Goal: Find specific page/section: Find specific page/section

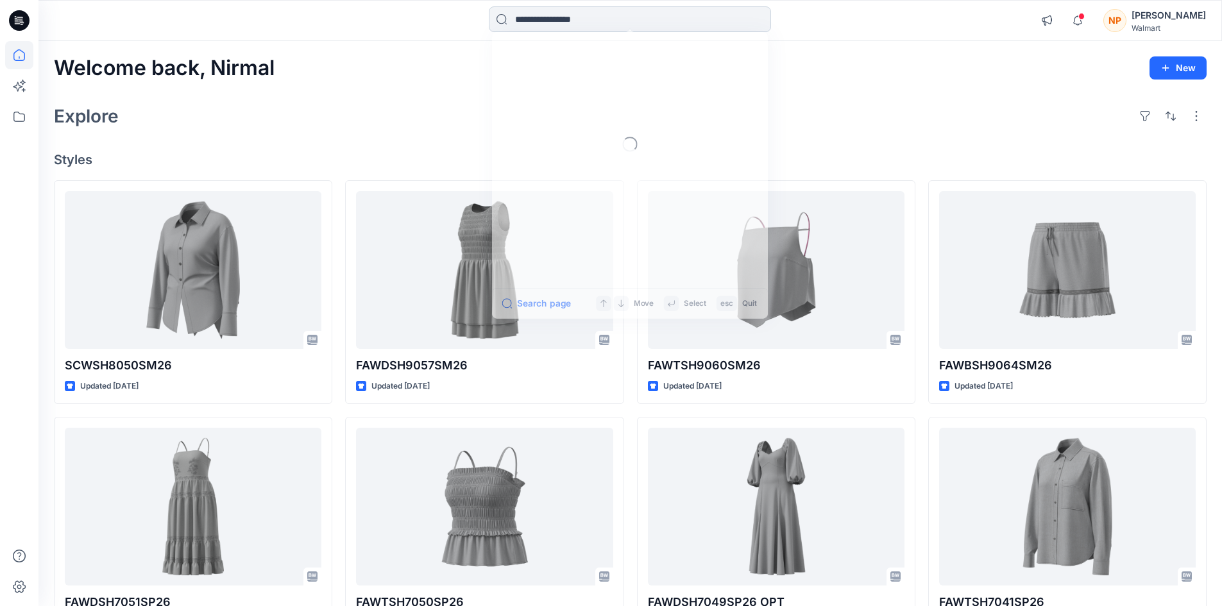
click at [608, 26] on input at bounding box center [630, 19] width 282 height 26
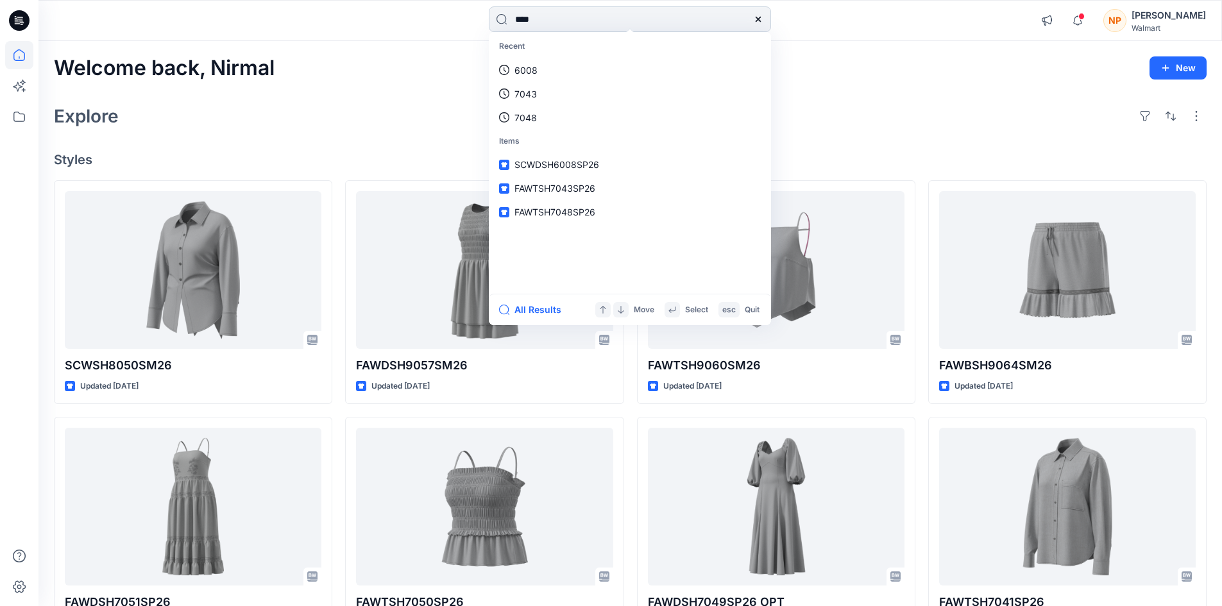
type input "****"
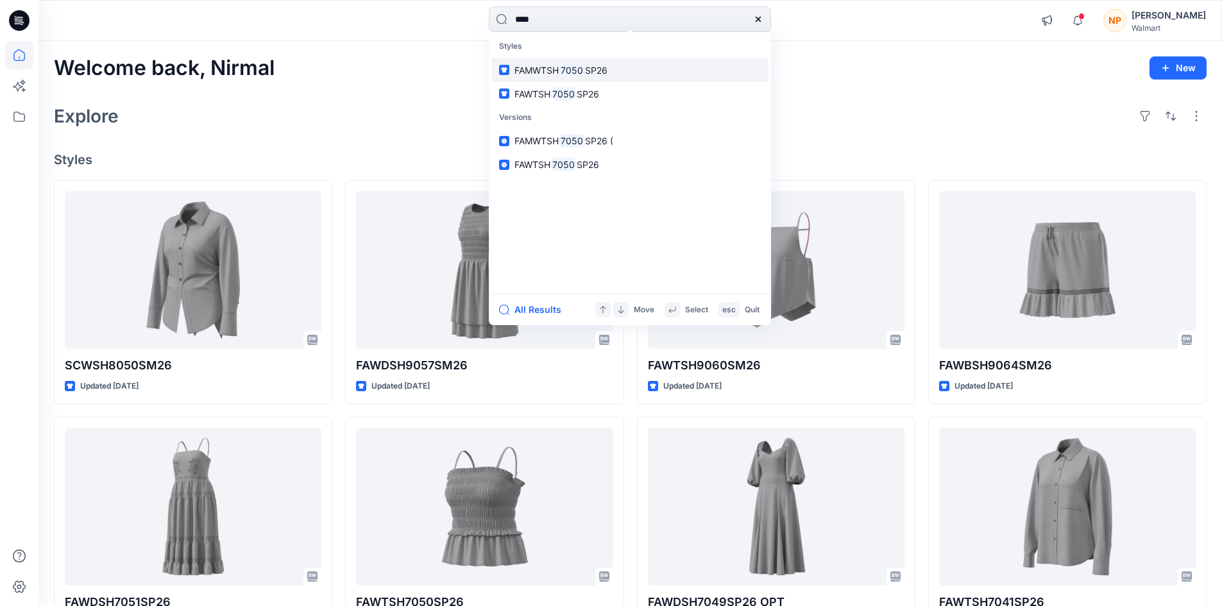
click at [614, 78] on link "FAMWTSH 7050 SP26" at bounding box center [629, 70] width 277 height 24
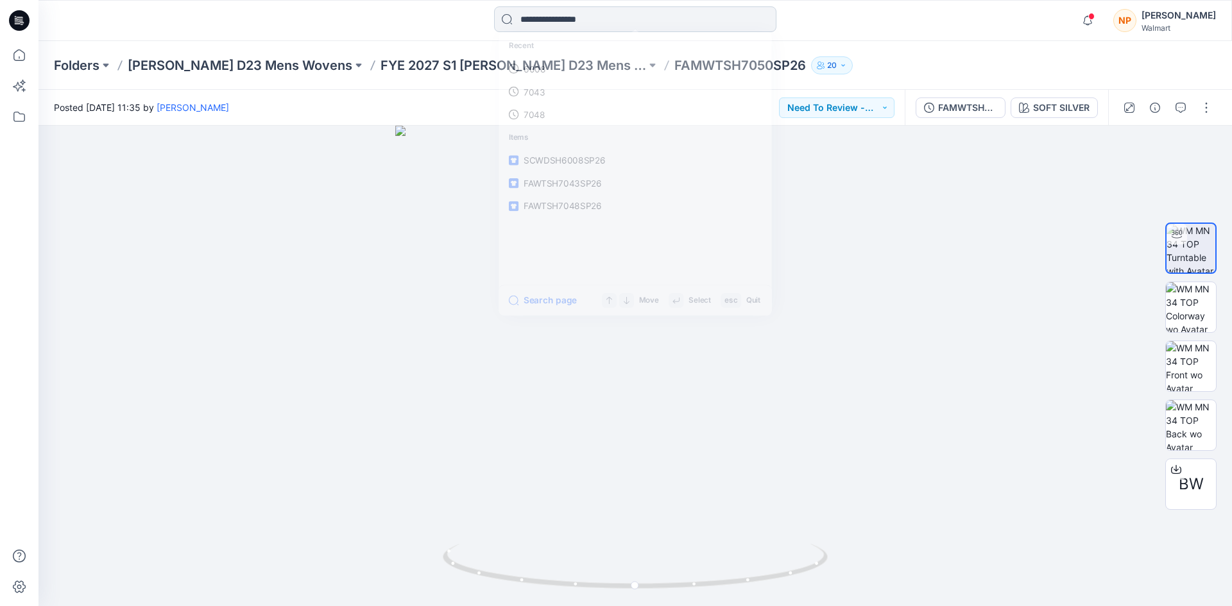
click at [624, 24] on input at bounding box center [635, 19] width 282 height 26
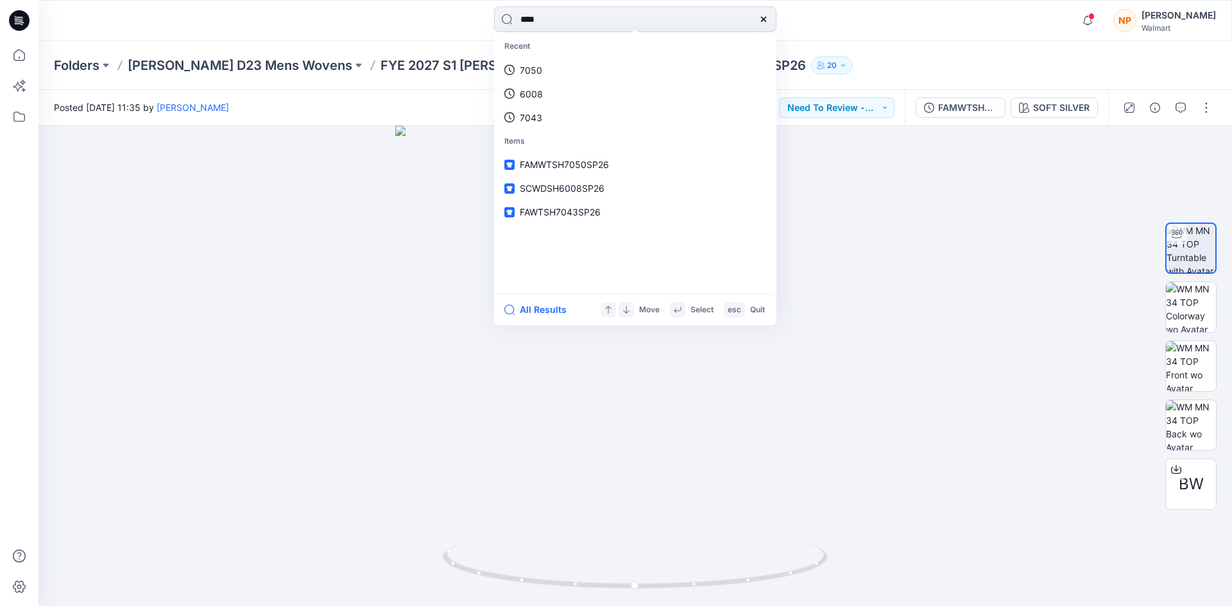
type input "****"
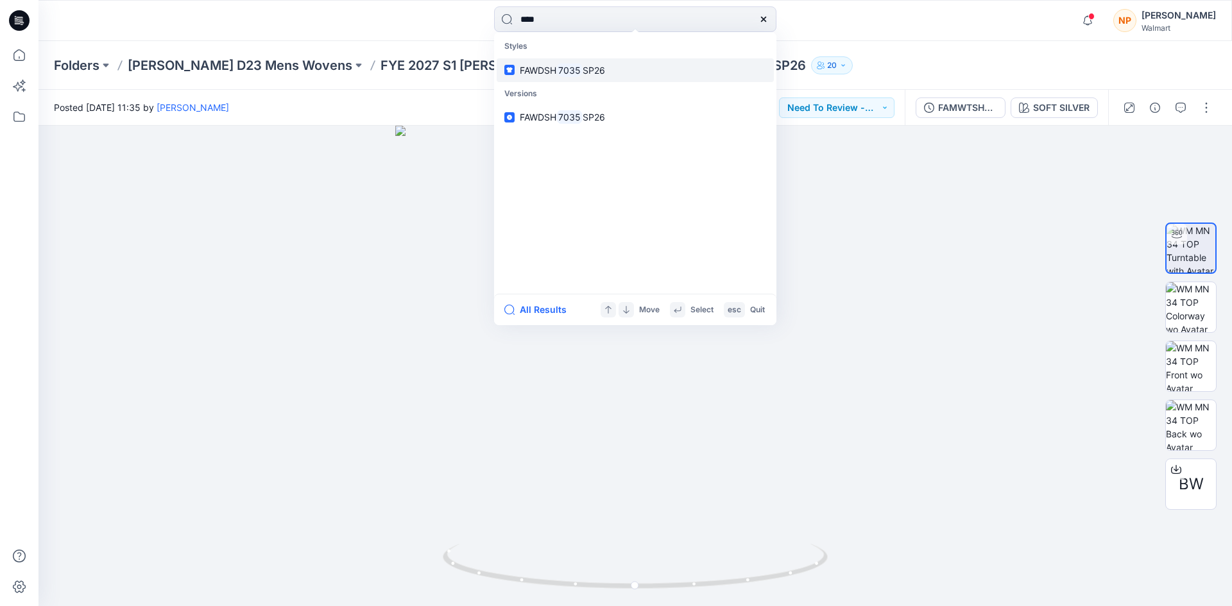
click at [569, 71] on mark "7035" at bounding box center [569, 70] width 26 height 15
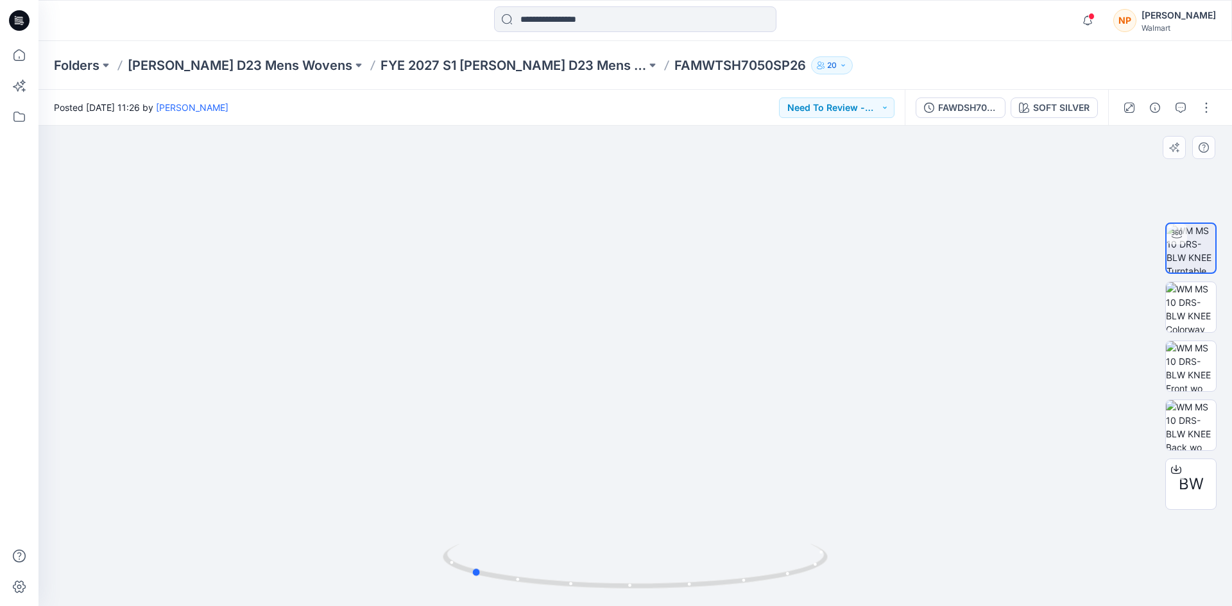
drag, startPoint x: 565, startPoint y: 585, endPoint x: 400, endPoint y: 561, distance: 166.0
click at [400, 561] on div at bounding box center [634, 366] width 1193 height 481
drag, startPoint x: 606, startPoint y: 461, endPoint x: 599, endPoint y: 508, distance: 46.6
click at [599, 506] on img at bounding box center [636, 338] width 1080 height 536
drag, startPoint x: 535, startPoint y: 588, endPoint x: 731, endPoint y: 597, distance: 195.9
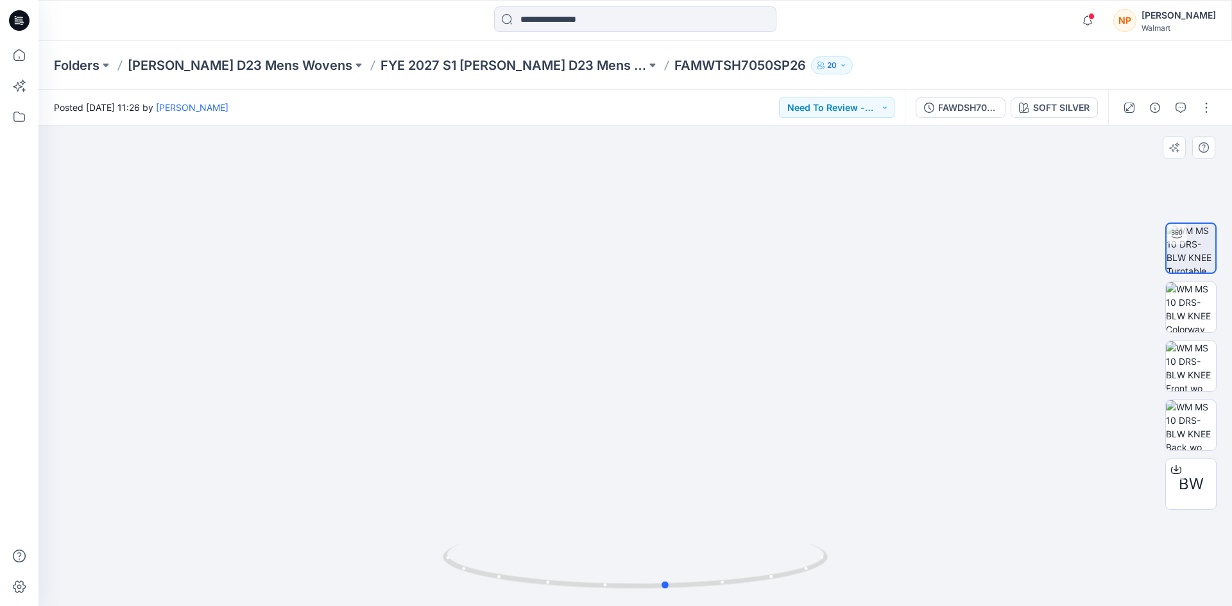
click at [731, 597] on div at bounding box center [635, 574] width 385 height 64
drag, startPoint x: 629, startPoint y: 485, endPoint x: 615, endPoint y: 363, distance: 123.4
click at [615, 363] on img at bounding box center [635, 336] width 542 height 542
drag, startPoint x: 630, startPoint y: 227, endPoint x: 579, endPoint y: 544, distance: 321.0
click at [579, 543] on div at bounding box center [634, 366] width 1193 height 481
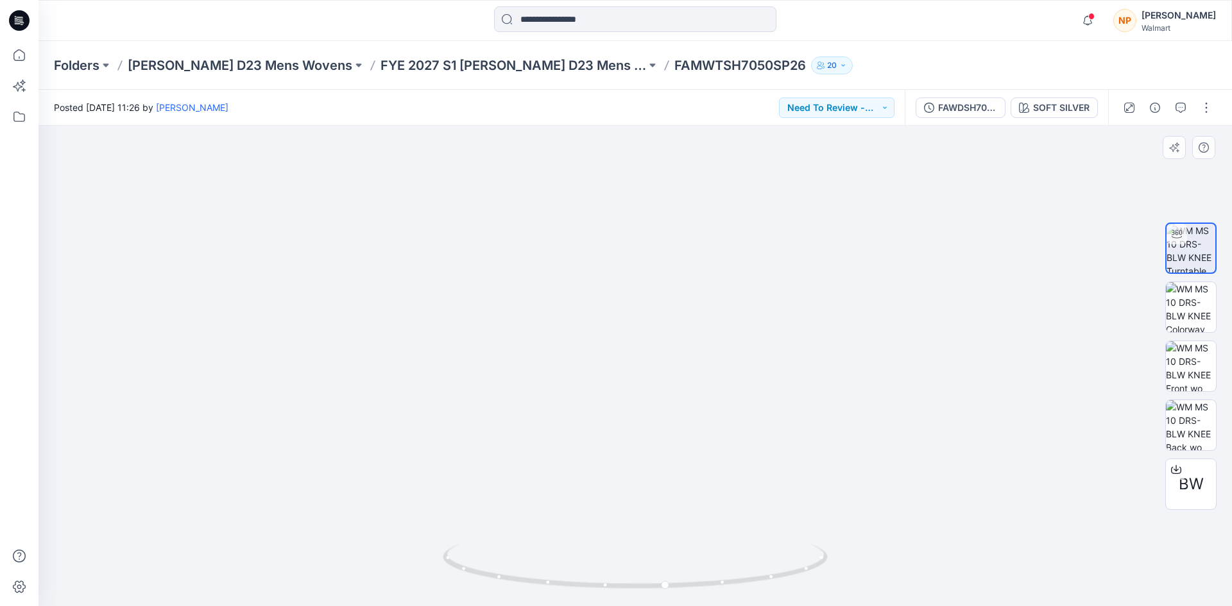
drag, startPoint x: 653, startPoint y: 355, endPoint x: 637, endPoint y: 360, distance: 16.7
click at [653, 364] on img at bounding box center [636, 302] width 1080 height 610
click at [13, 17] on icon at bounding box center [19, 20] width 21 height 21
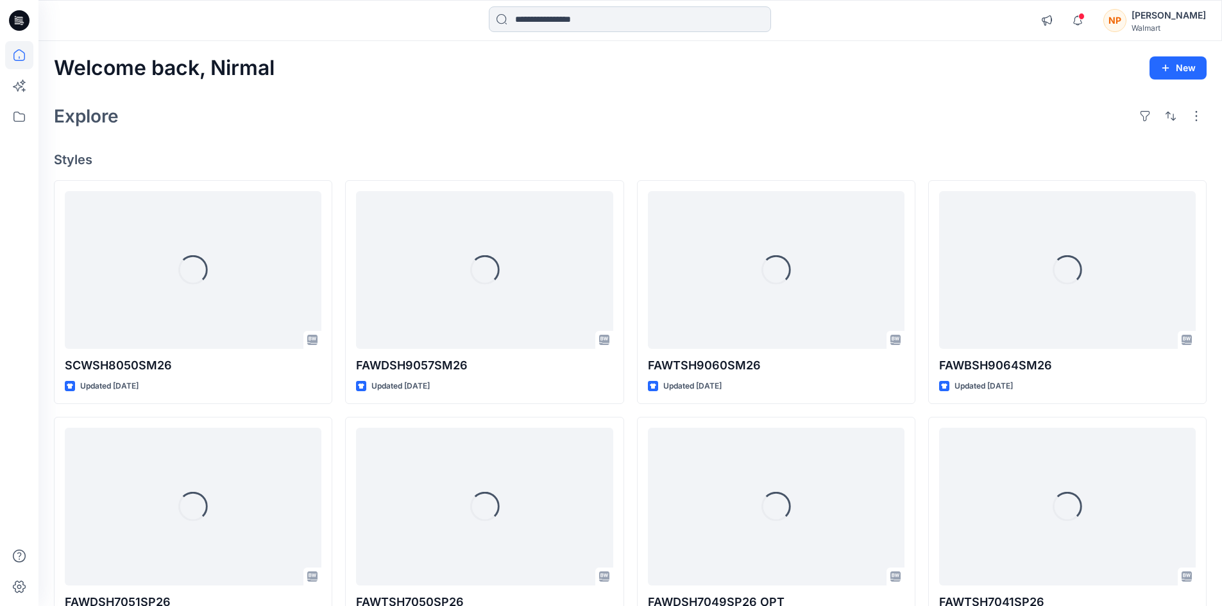
click at [640, 23] on input at bounding box center [630, 19] width 282 height 26
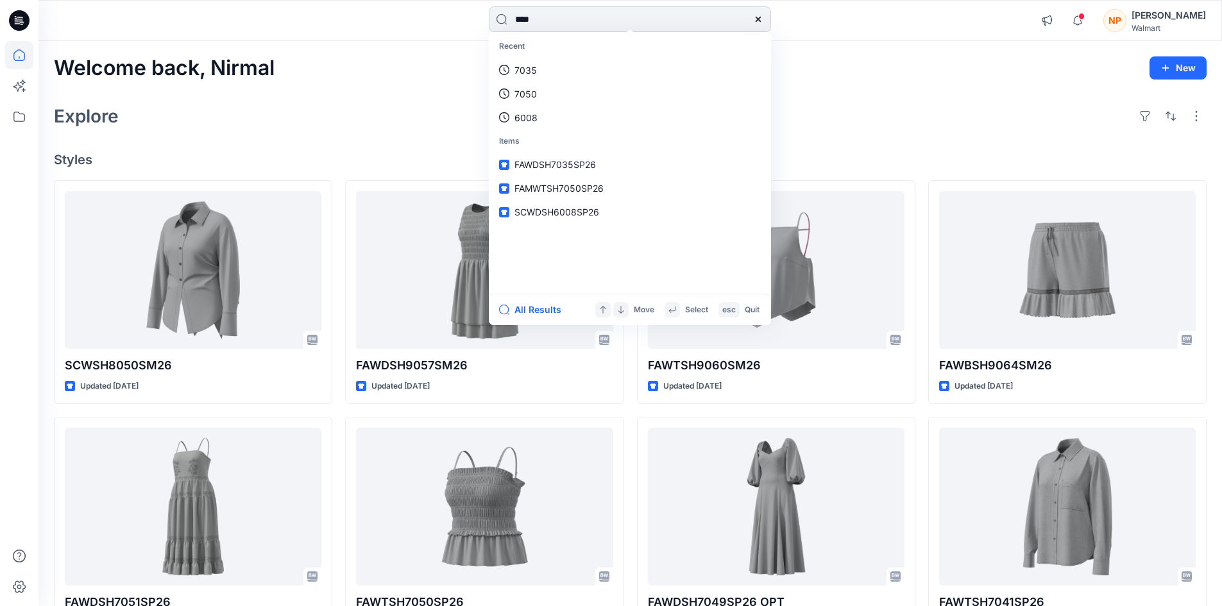
type input "****"
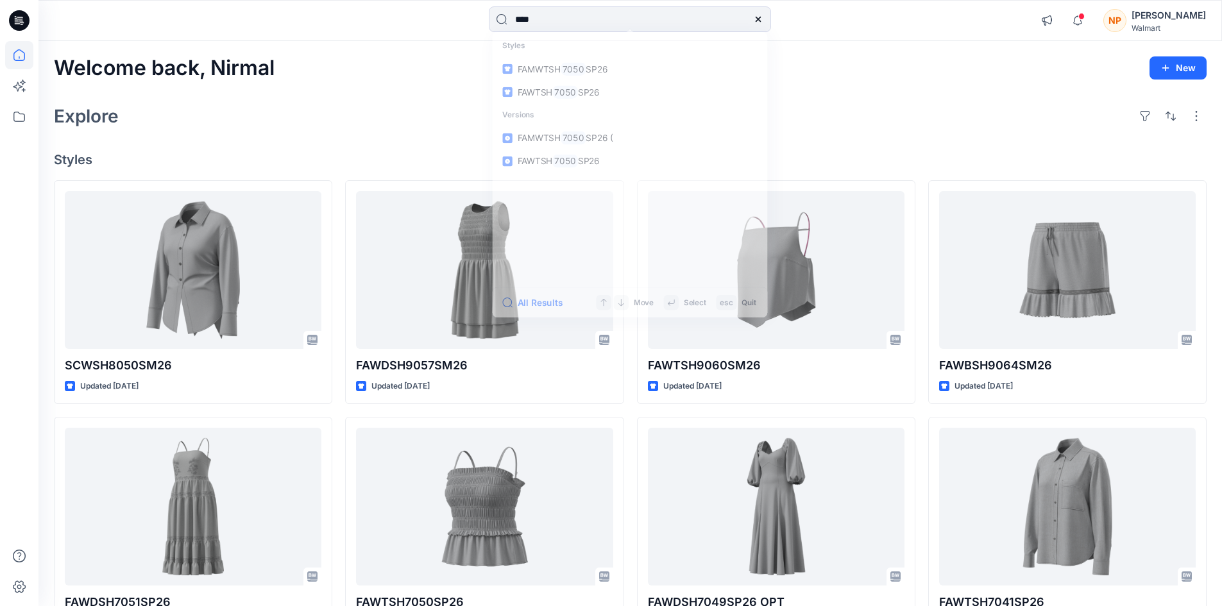
click at [24, 19] on icon at bounding box center [19, 20] width 21 height 21
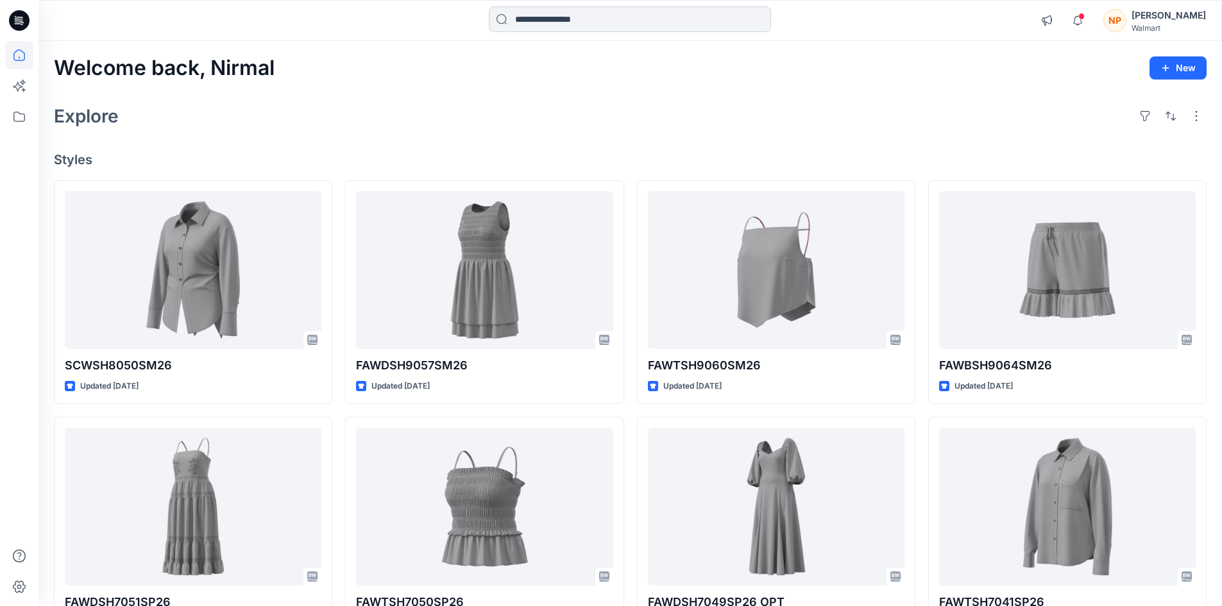
drag, startPoint x: 548, startPoint y: 21, endPoint x: 540, endPoint y: 21, distance: 7.7
click at [543, 21] on input at bounding box center [630, 19] width 282 height 26
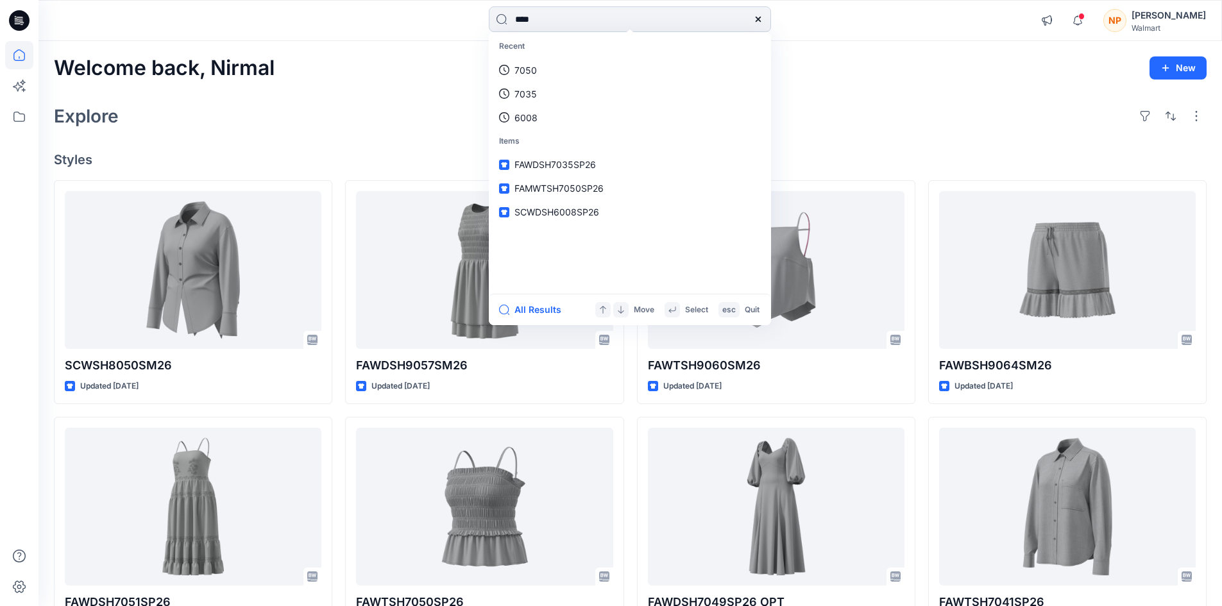
type input "****"
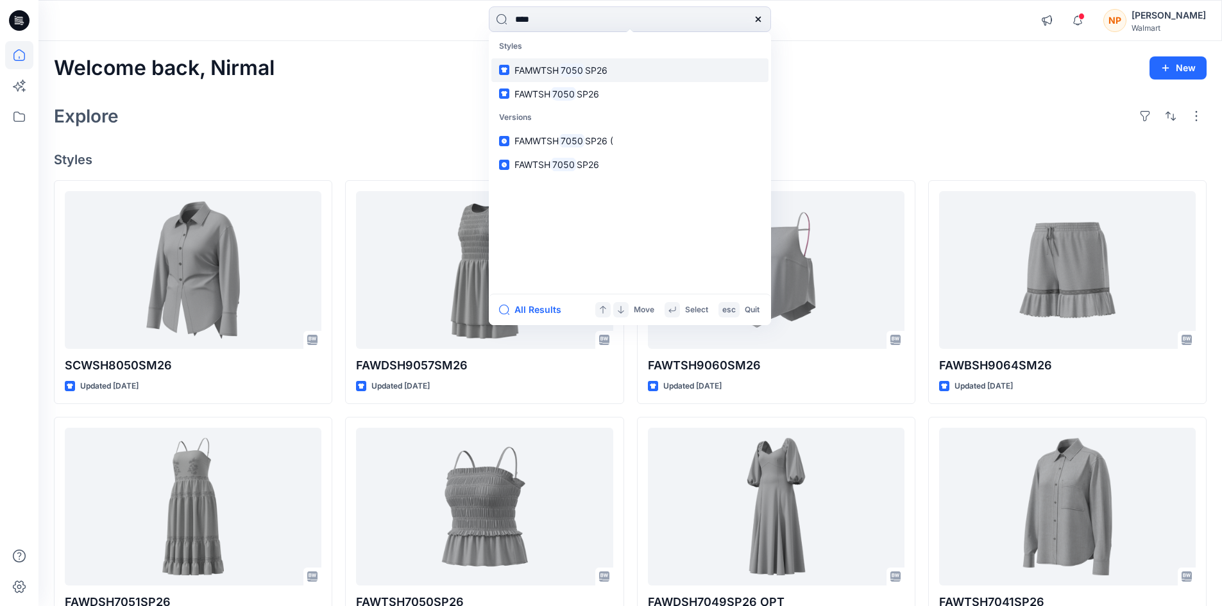
click at [534, 74] on span "FAMWTSH" at bounding box center [537, 70] width 44 height 11
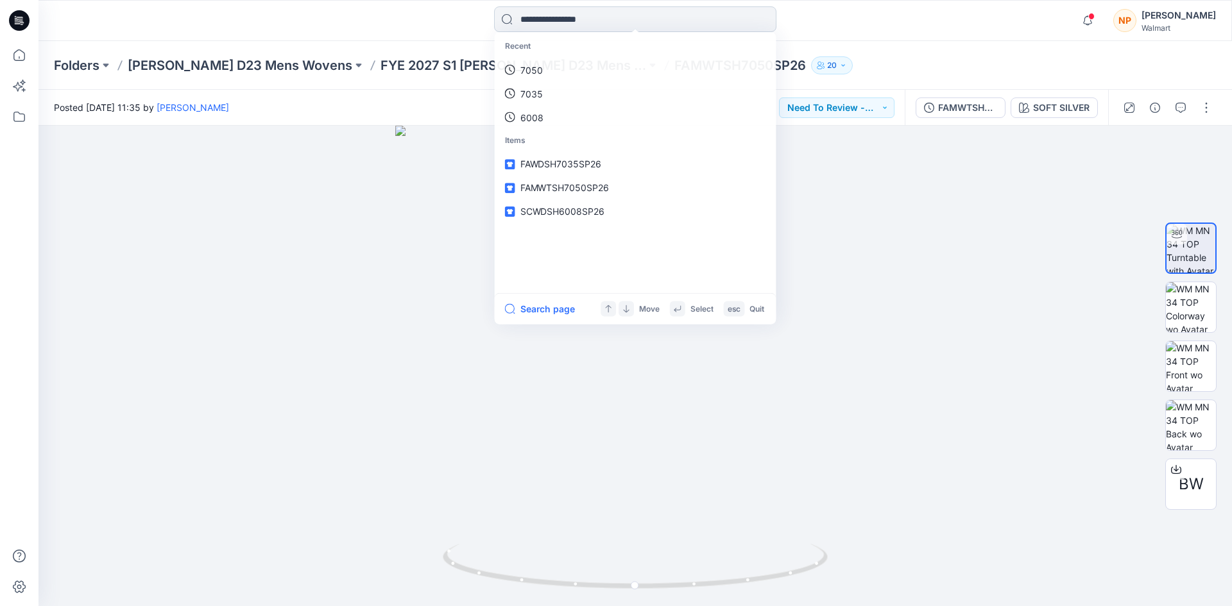
click at [599, 27] on input at bounding box center [635, 19] width 282 height 26
type input "****"
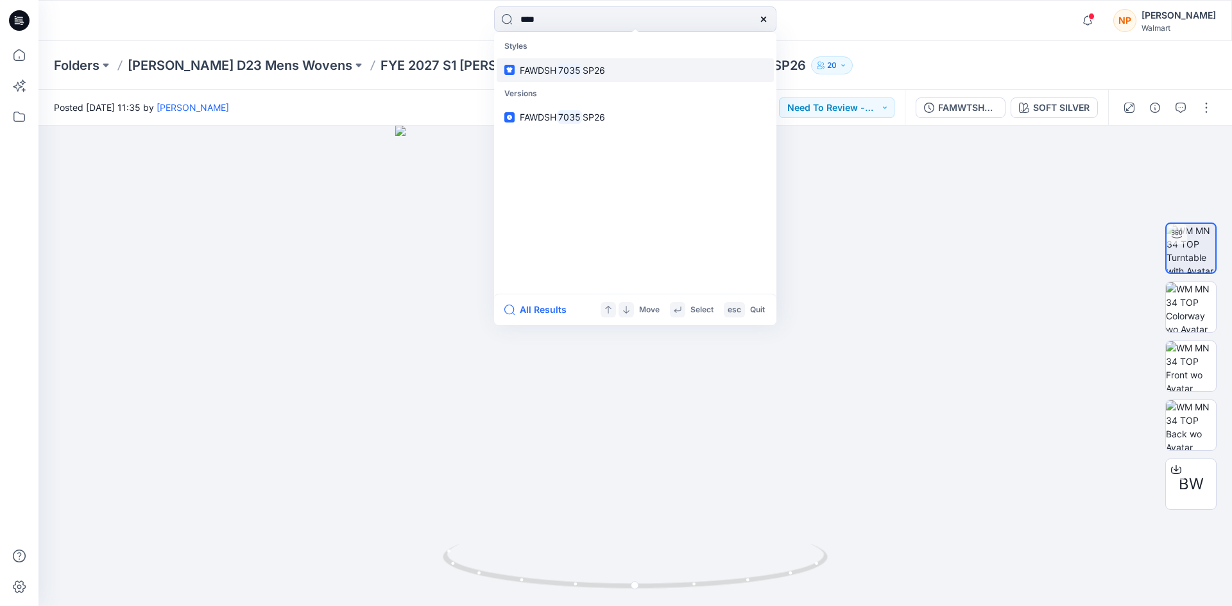
click at [551, 77] on link "FAWDSH 7035 SP26" at bounding box center [635, 70] width 277 height 24
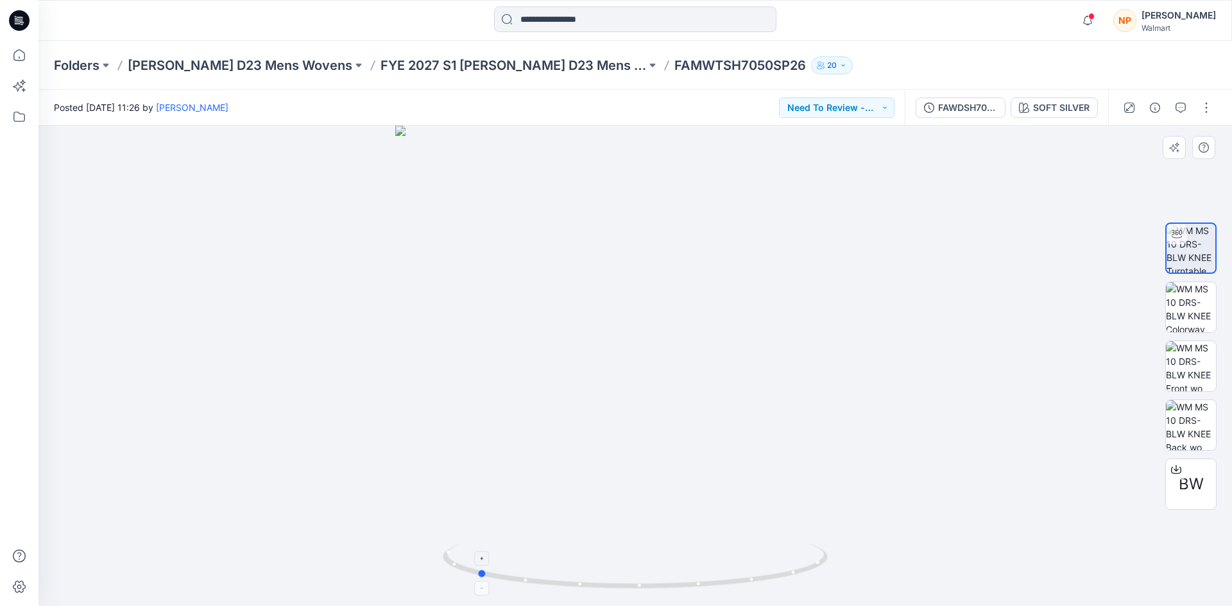
drag, startPoint x: 676, startPoint y: 590, endPoint x: 518, endPoint y: 590, distance: 158.5
click at [518, 590] on icon at bounding box center [637, 568] width 388 height 48
click at [17, 22] on icon at bounding box center [17, 21] width 4 height 1
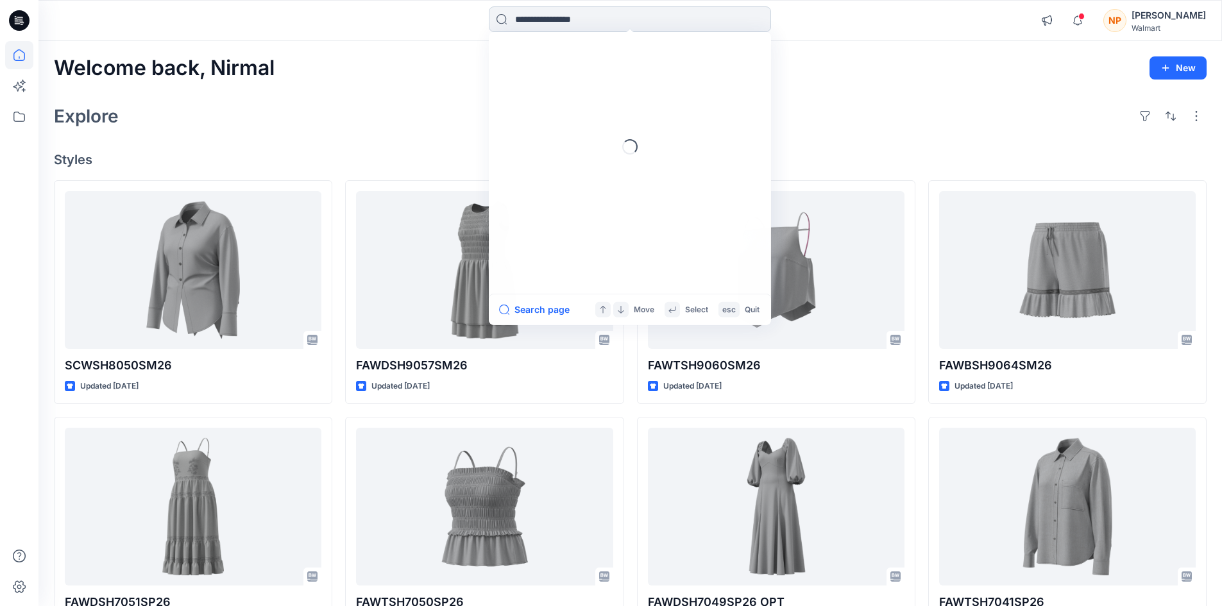
click at [645, 21] on input at bounding box center [630, 19] width 282 height 26
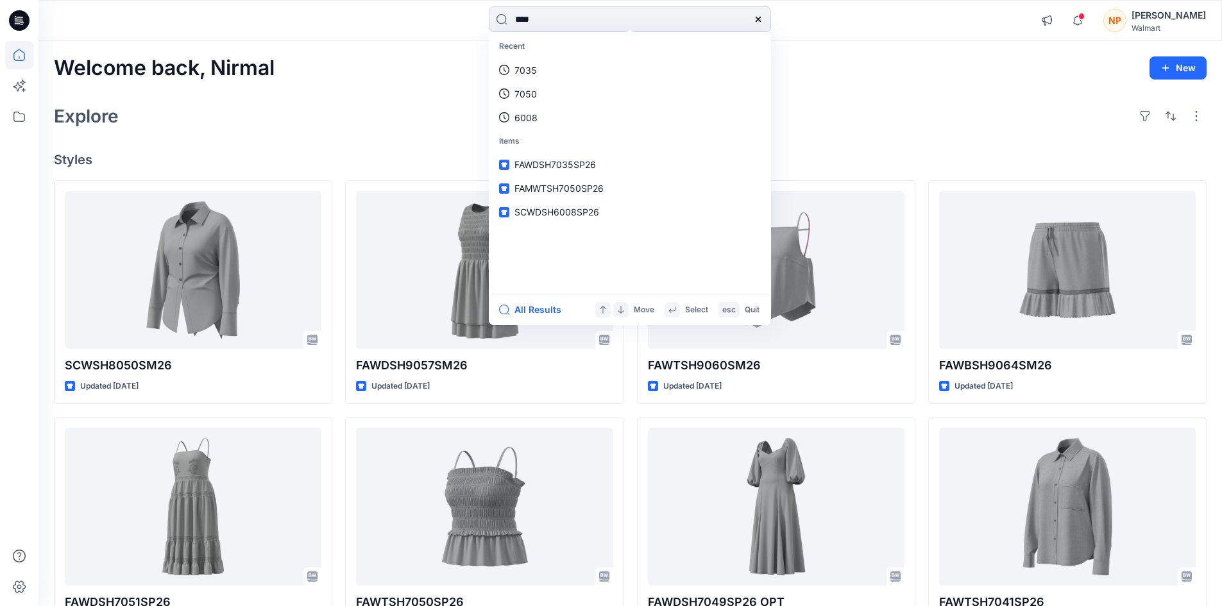
type input "****"
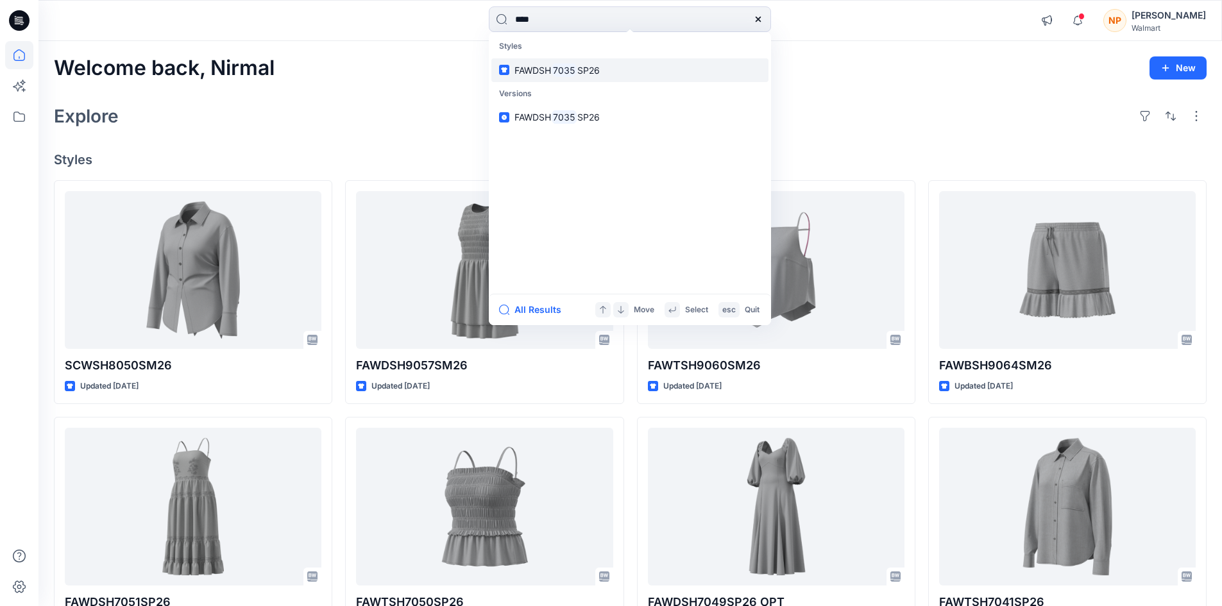
click at [559, 74] on mark "7035" at bounding box center [564, 70] width 26 height 15
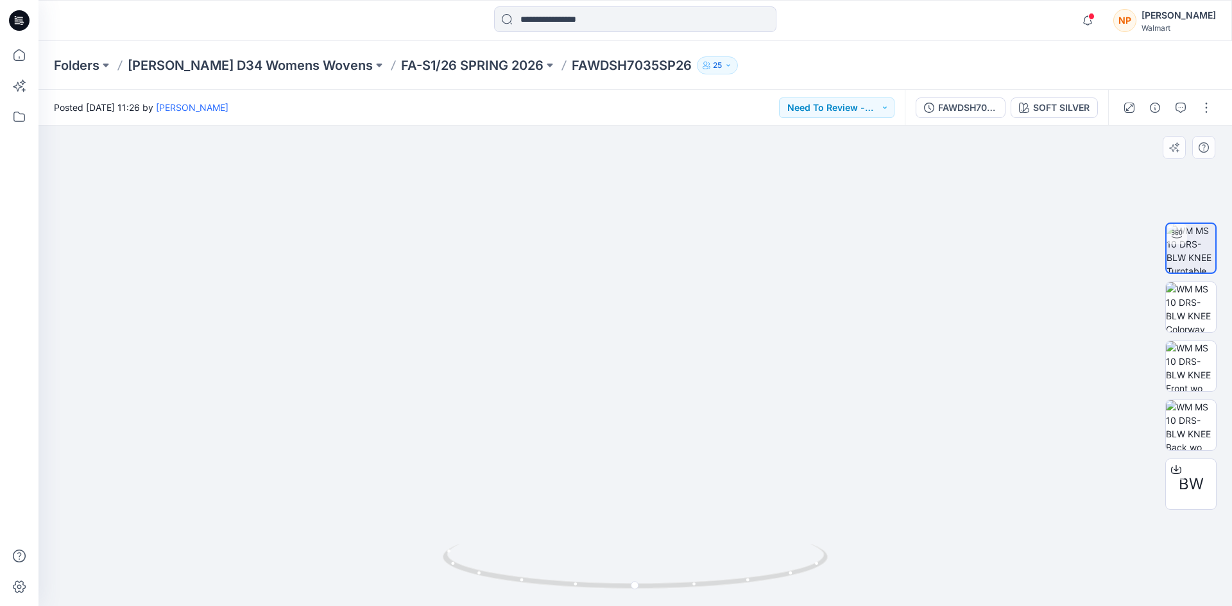
drag, startPoint x: 629, startPoint y: 218, endPoint x: 604, endPoint y: 349, distance: 133.1
click at [617, 357] on img at bounding box center [635, 289] width 1068 height 635
drag, startPoint x: 696, startPoint y: 589, endPoint x: 511, endPoint y: 568, distance: 185.9
click at [511, 568] on icon at bounding box center [637, 568] width 388 height 48
drag, startPoint x: 588, startPoint y: 590, endPoint x: 760, endPoint y: 589, distance: 172.6
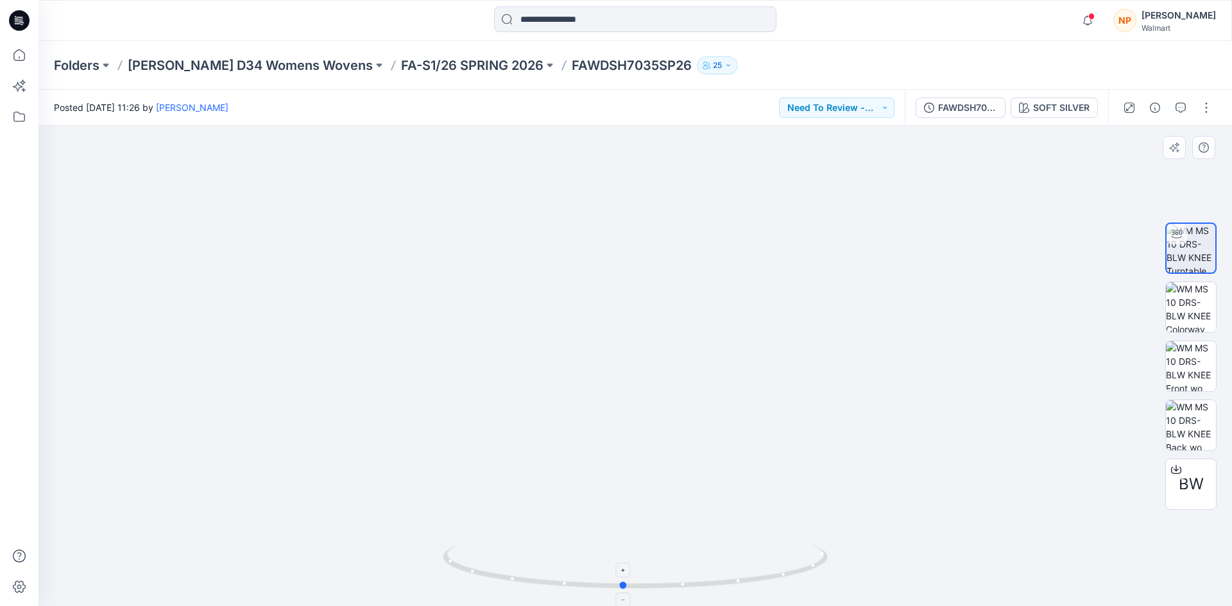
click at [760, 589] on icon at bounding box center [637, 568] width 388 height 48
drag, startPoint x: 6, startPoint y: 28, endPoint x: 14, endPoint y: 28, distance: 7.7
click at [12, 28] on div at bounding box center [19, 20] width 41 height 41
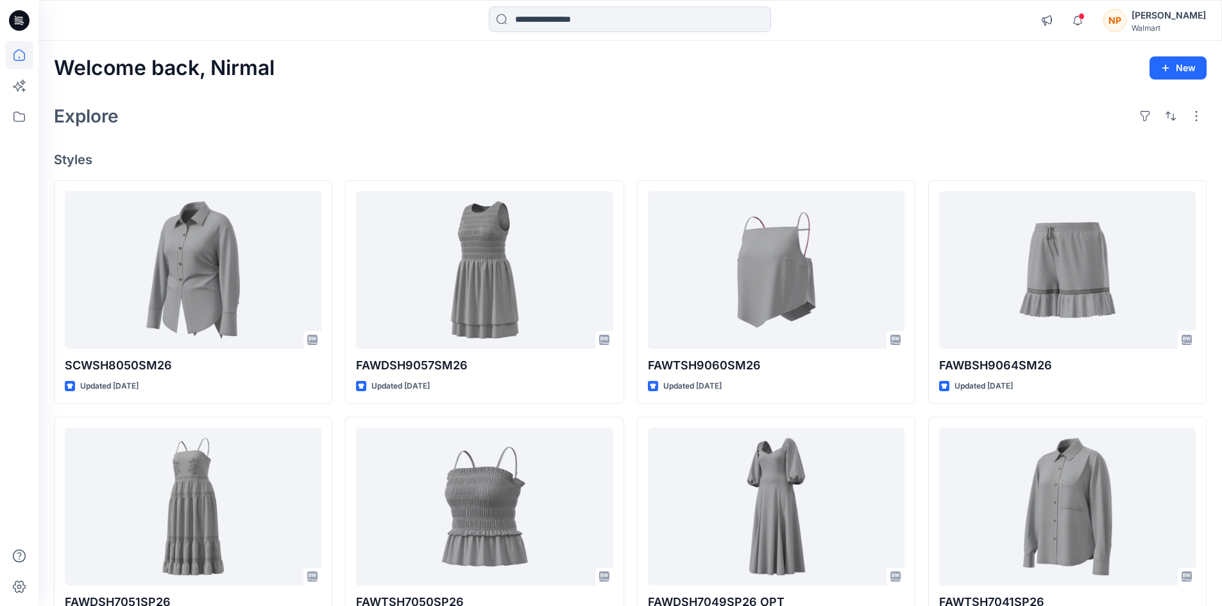
click at [572, 32] on div at bounding box center [630, 20] width 282 height 28
click at [549, 25] on input at bounding box center [630, 19] width 282 height 26
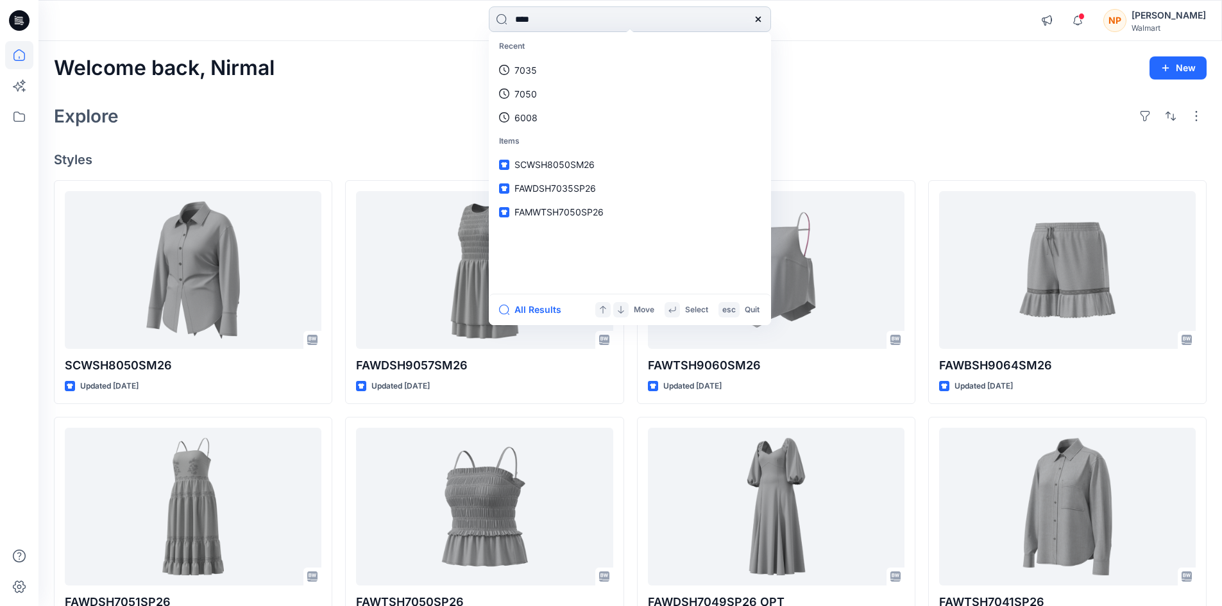
type input "****"
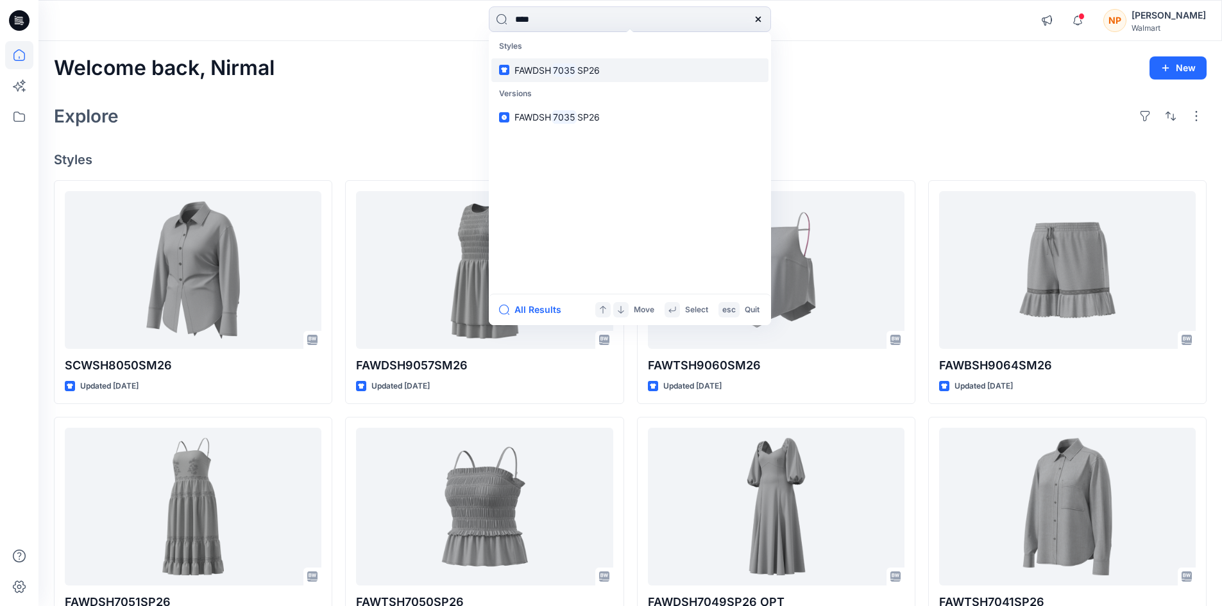
click at [572, 74] on mark "7035" at bounding box center [564, 70] width 26 height 15
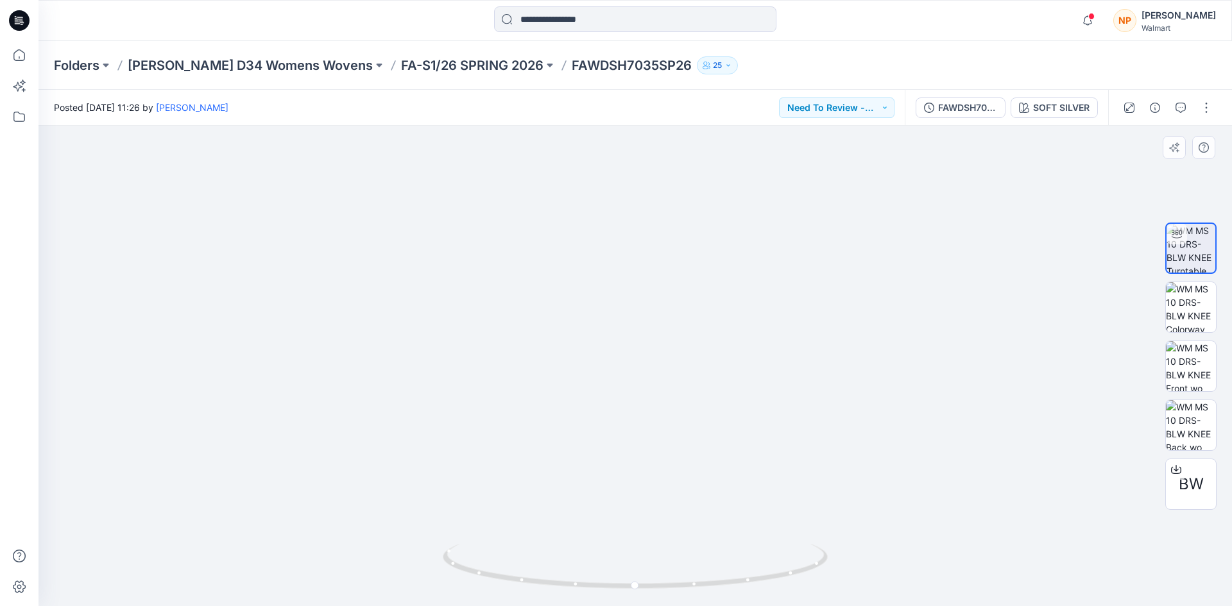
drag, startPoint x: 641, startPoint y: 208, endPoint x: 580, endPoint y: 430, distance: 230.2
click at [581, 432] on img at bounding box center [636, 216] width 1080 height 780
click at [18, 16] on icon at bounding box center [19, 20] width 21 height 21
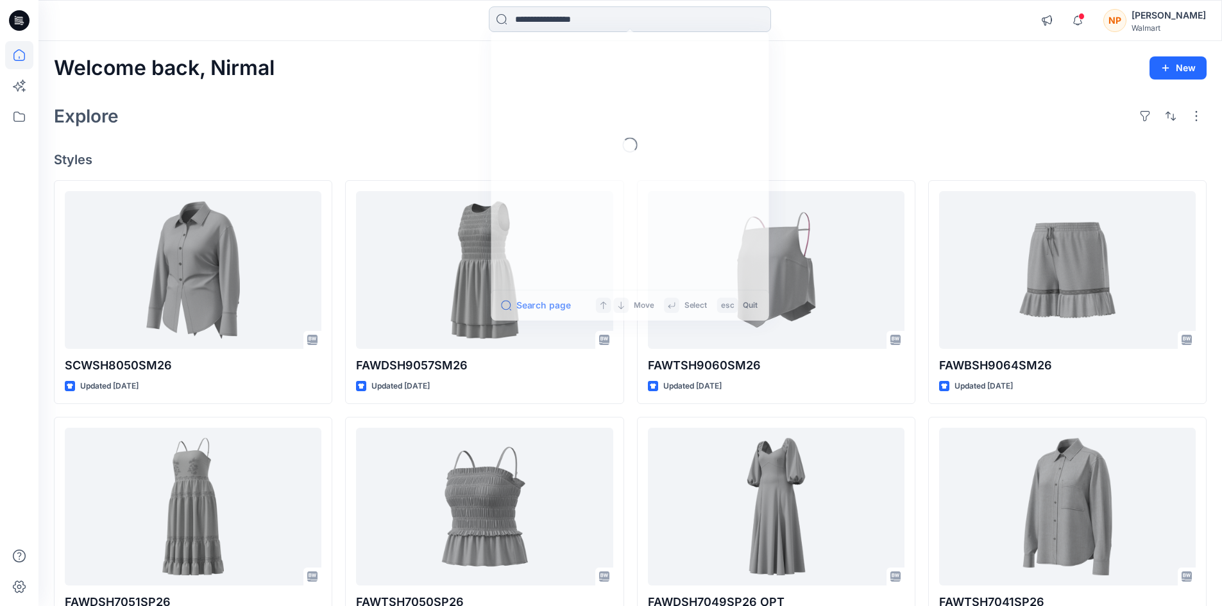
click at [608, 23] on input at bounding box center [630, 19] width 282 height 26
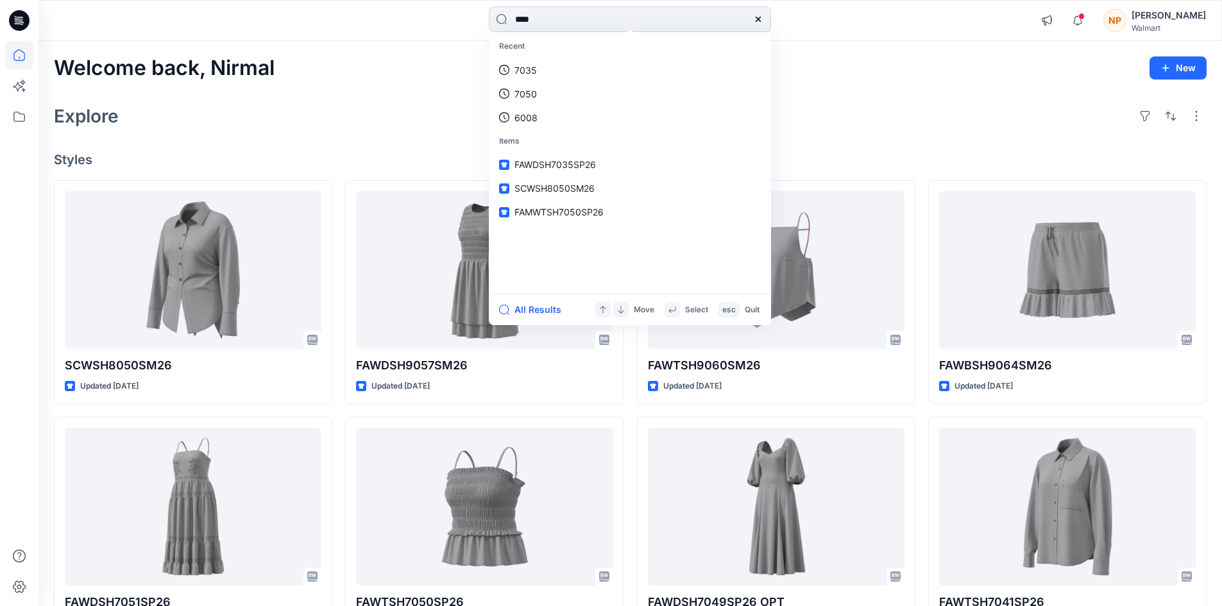
type input "****"
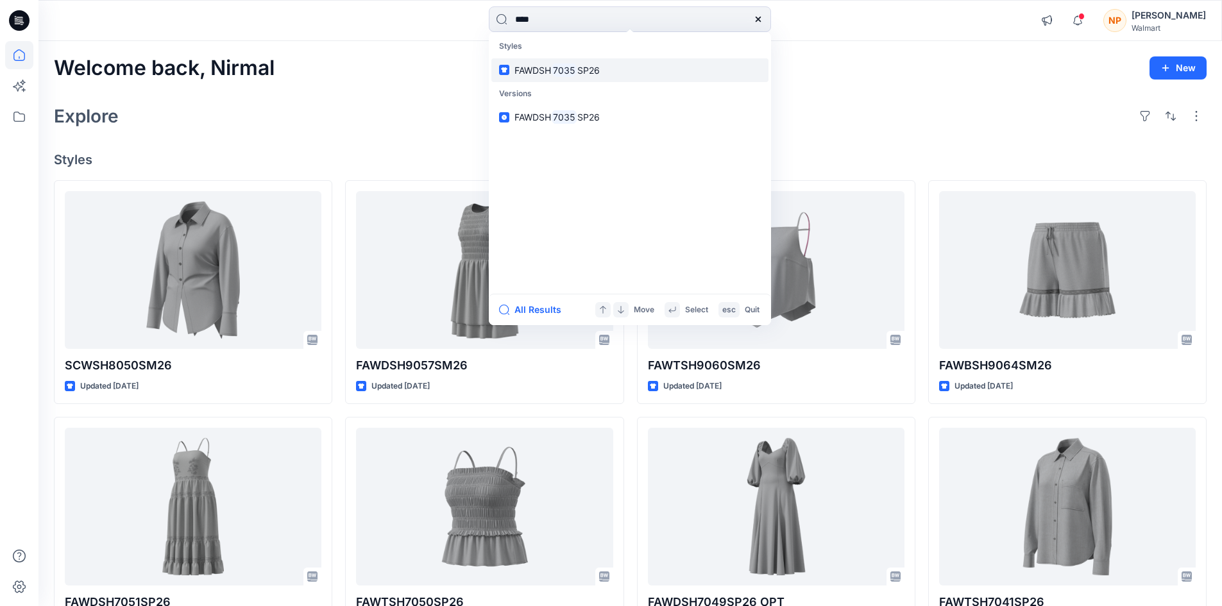
click at [575, 73] on mark "7035" at bounding box center [564, 70] width 26 height 15
